Goal: Information Seeking & Learning: Learn about a topic

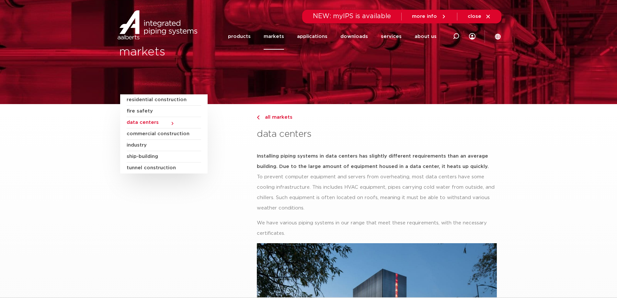
click at [284, 37] on font "markets" at bounding box center [274, 36] width 20 height 5
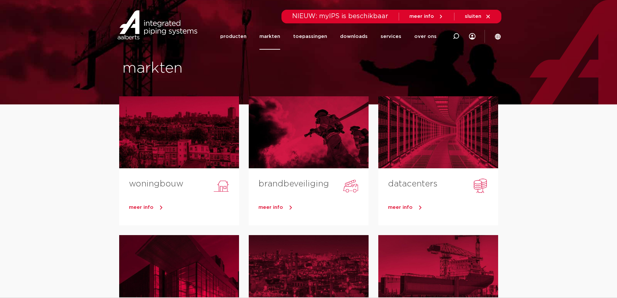
click at [280, 37] on link "markten" at bounding box center [270, 36] width 21 height 26
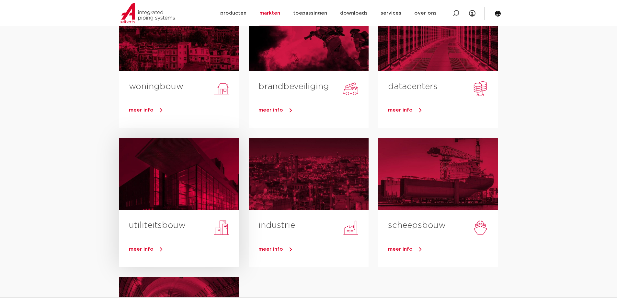
scroll to position [65, 0]
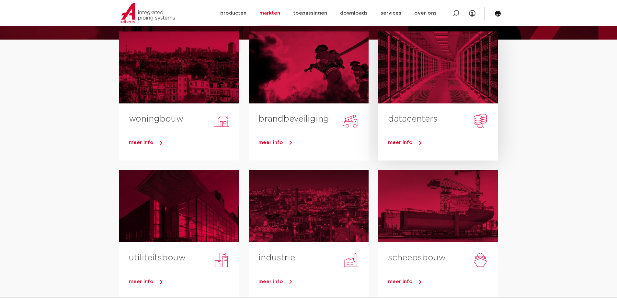
click at [415, 146] on link "meer info" at bounding box center [443, 143] width 110 height 10
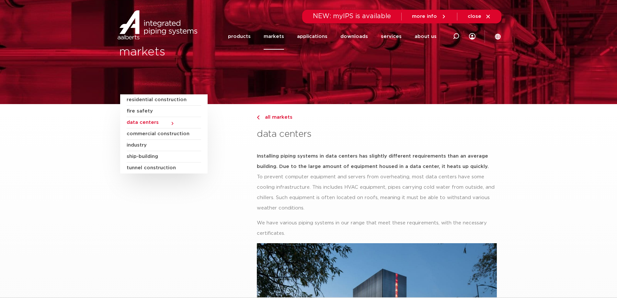
click at [600, 194] on section "residential construction fire safety data centers commercial construction indus…" at bounding box center [308, 266] width 617 height 325
click at [243, 35] on font "products" at bounding box center [239, 36] width 23 height 5
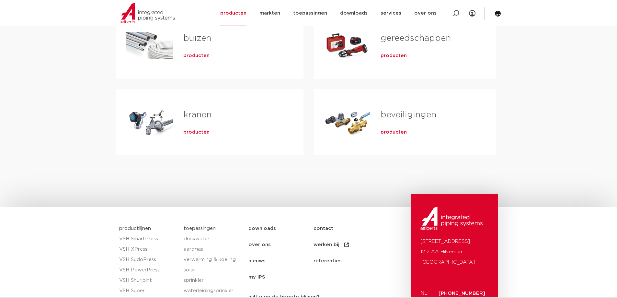
scroll to position [259, 0]
